Goal: Communication & Community: Answer question/provide support

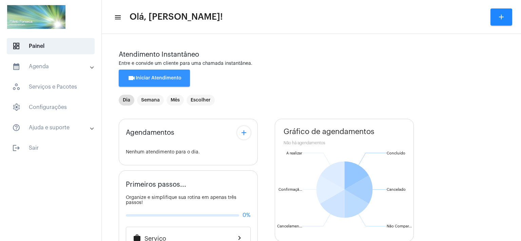
click at [166, 74] on button "videocam Iniciar Atendimento" at bounding box center [154, 78] width 71 height 17
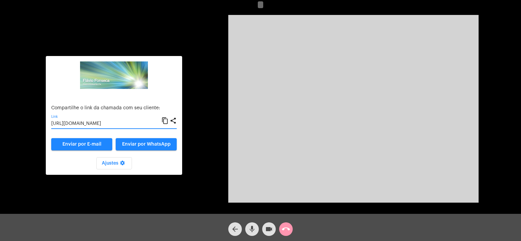
click at [104, 122] on input "[URL][DOMAIN_NAME]" at bounding box center [106, 123] width 110 height 5
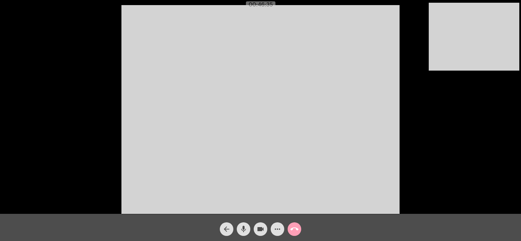
click at [292, 227] on mat-icon "call_end" at bounding box center [294, 229] width 8 height 8
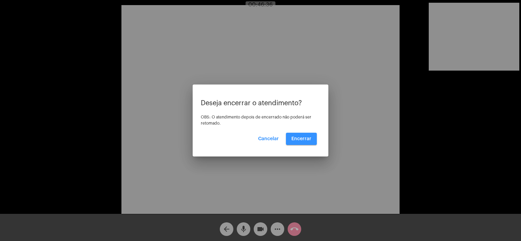
click at [299, 138] on span "Encerrar" at bounding box center [301, 138] width 20 height 5
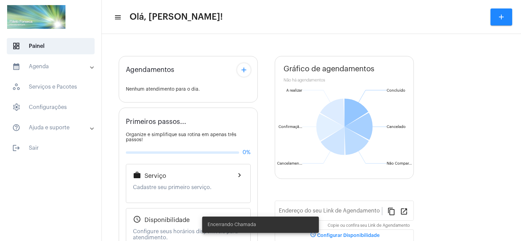
type input "[URL][DOMAIN_NAME]"
